Goal: Task Accomplishment & Management: Use online tool/utility

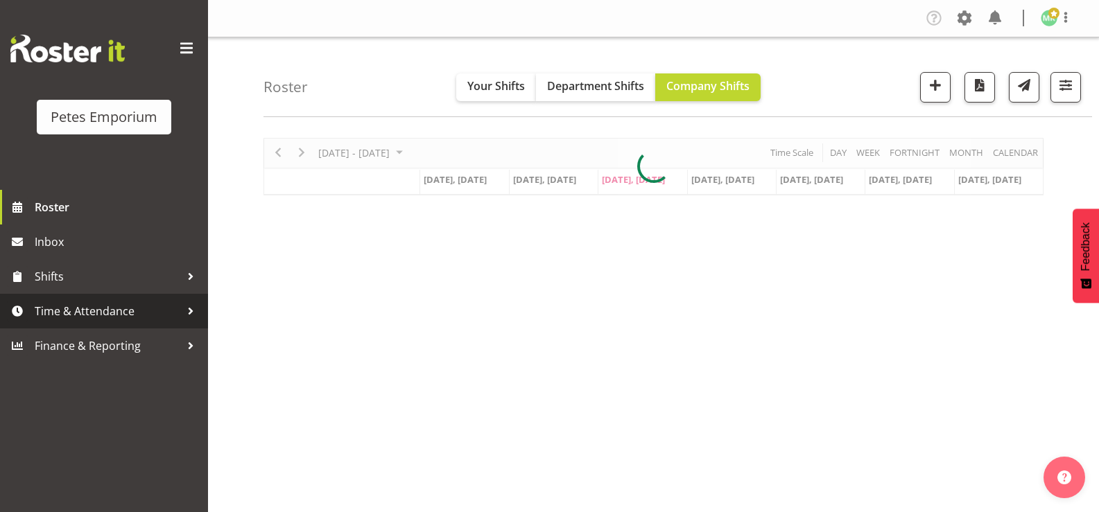
click at [58, 308] on span "Time & Attendance" at bounding box center [108, 311] width 146 height 21
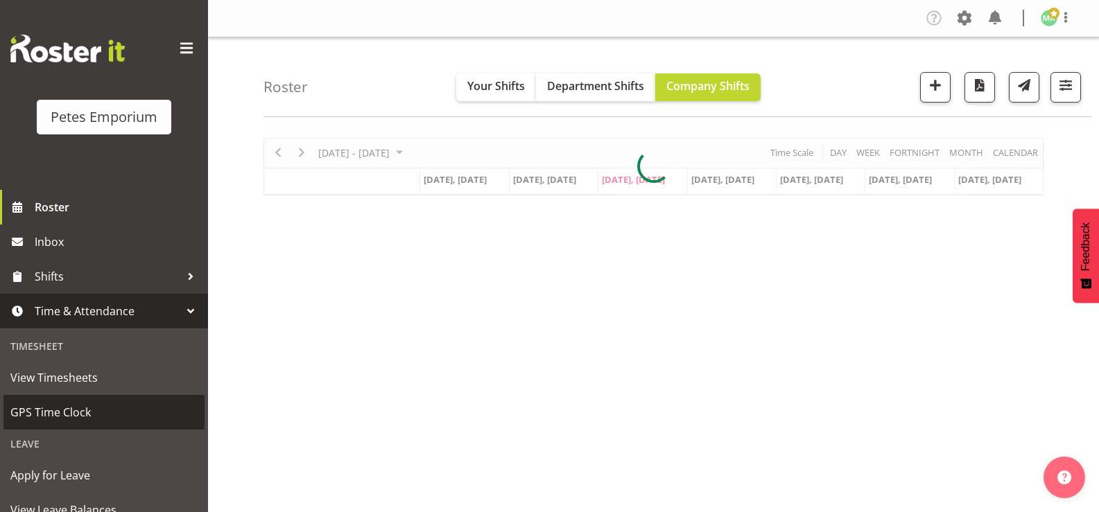
click at [92, 420] on span "GPS Time Clock" at bounding box center [103, 412] width 187 height 21
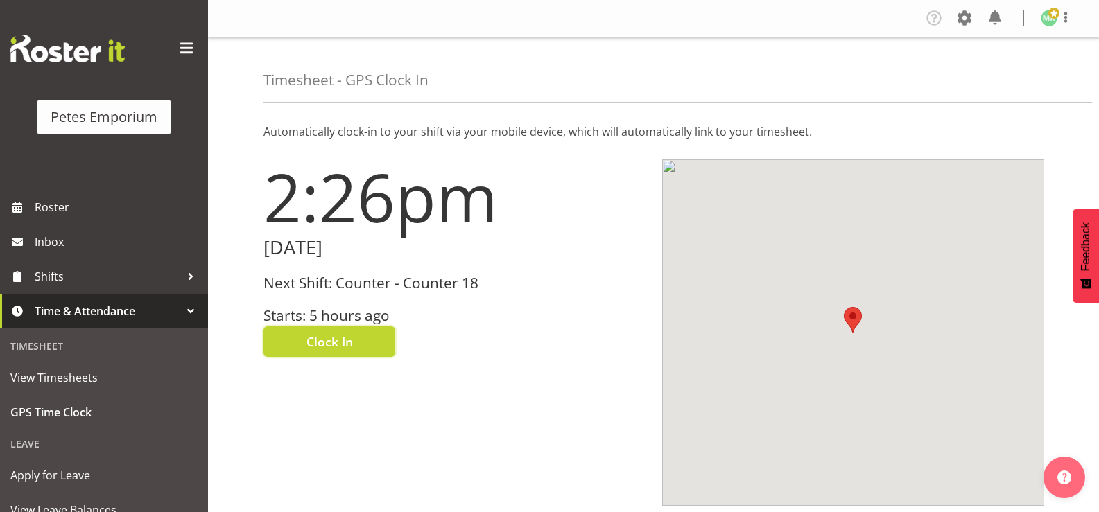
click at [334, 345] on span "Clock In" at bounding box center [329, 342] width 46 height 18
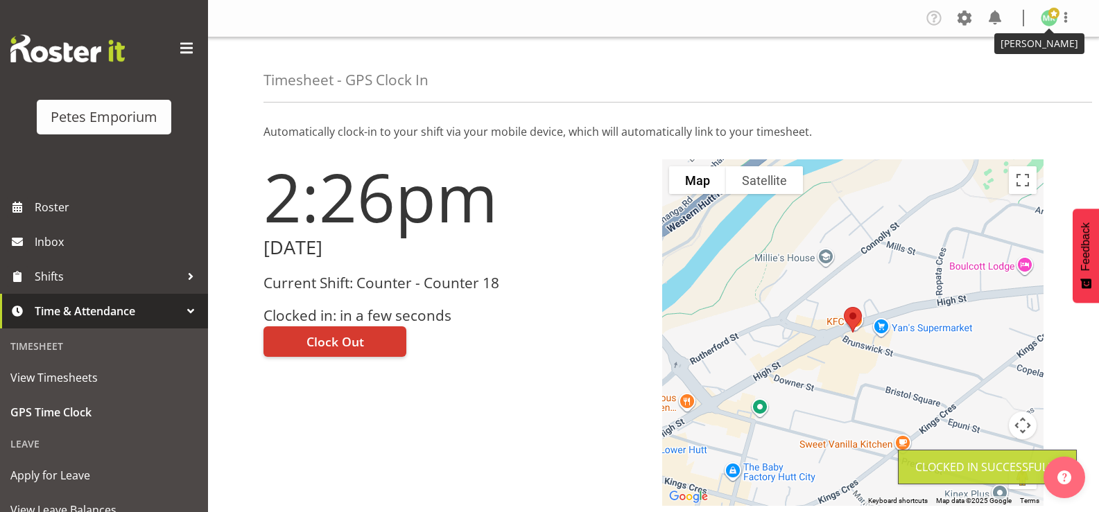
drag, startPoint x: 1045, startPoint y: 18, endPoint x: 985, endPoint y: 69, distance: 79.2
click at [1046, 19] on img at bounding box center [1049, 18] width 17 height 17
click at [975, 71] on link "Log Out" at bounding box center [1007, 72] width 133 height 25
